Goal: Transaction & Acquisition: Register for event/course

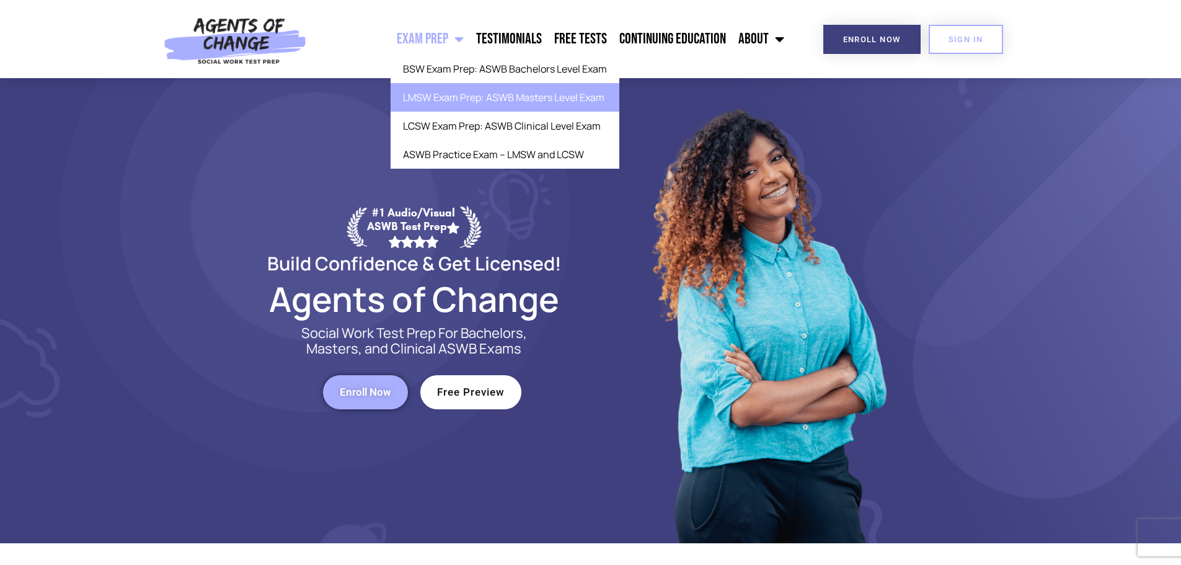
click at [440, 109] on link "LMSW Exam Prep: ASWB Masters Level Exam" at bounding box center [505, 97] width 229 height 29
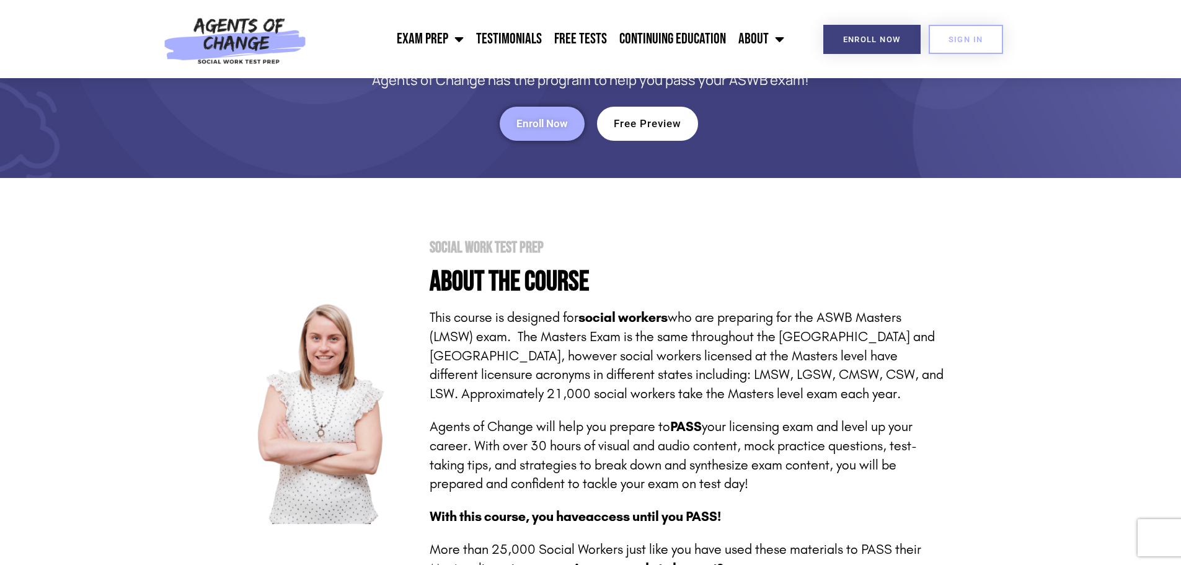
scroll to position [62, 0]
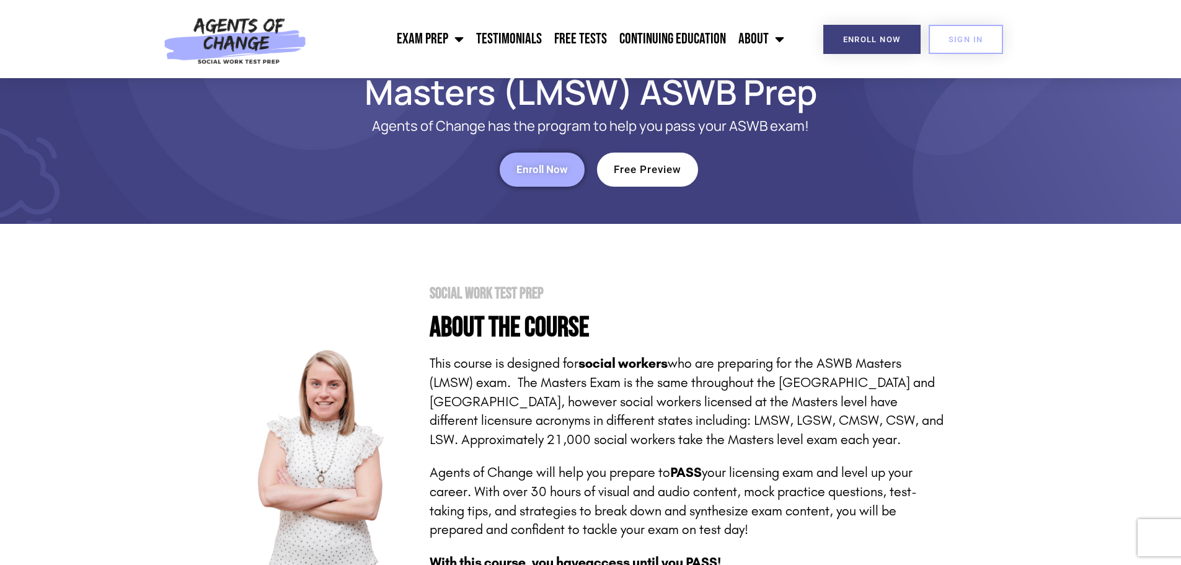
click at [547, 180] on link "Enroll Now" at bounding box center [542, 170] width 85 height 34
